Goal: Task Accomplishment & Management: Manage account settings

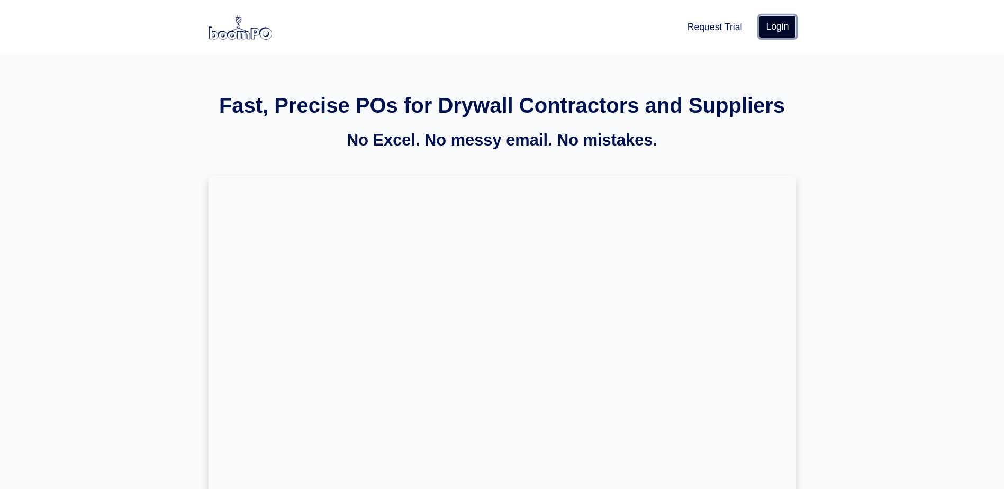
click at [769, 30] on link "Login" at bounding box center [777, 26] width 37 height 22
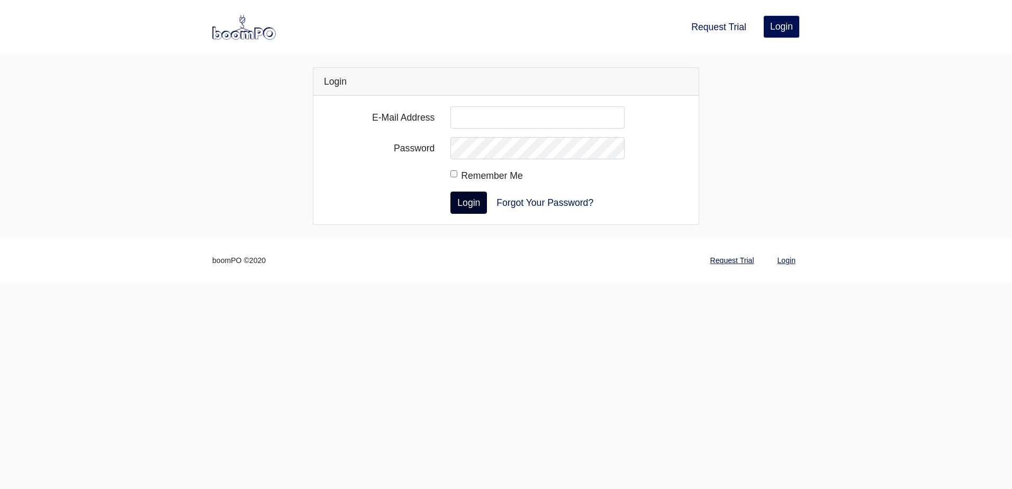
type input "[EMAIL_ADDRESS][DOMAIN_NAME]"
click at [476, 192] on button "Login" at bounding box center [468, 203] width 37 height 22
click at [467, 205] on button "Login" at bounding box center [468, 203] width 37 height 22
